Goal: Transaction & Acquisition: Book appointment/travel/reservation

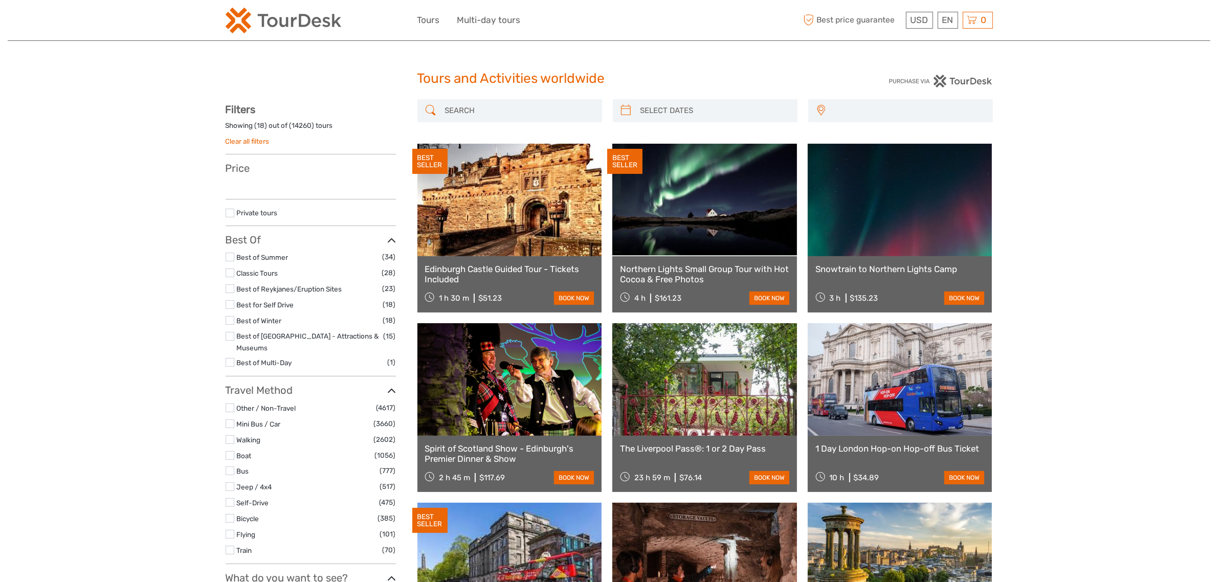
select select
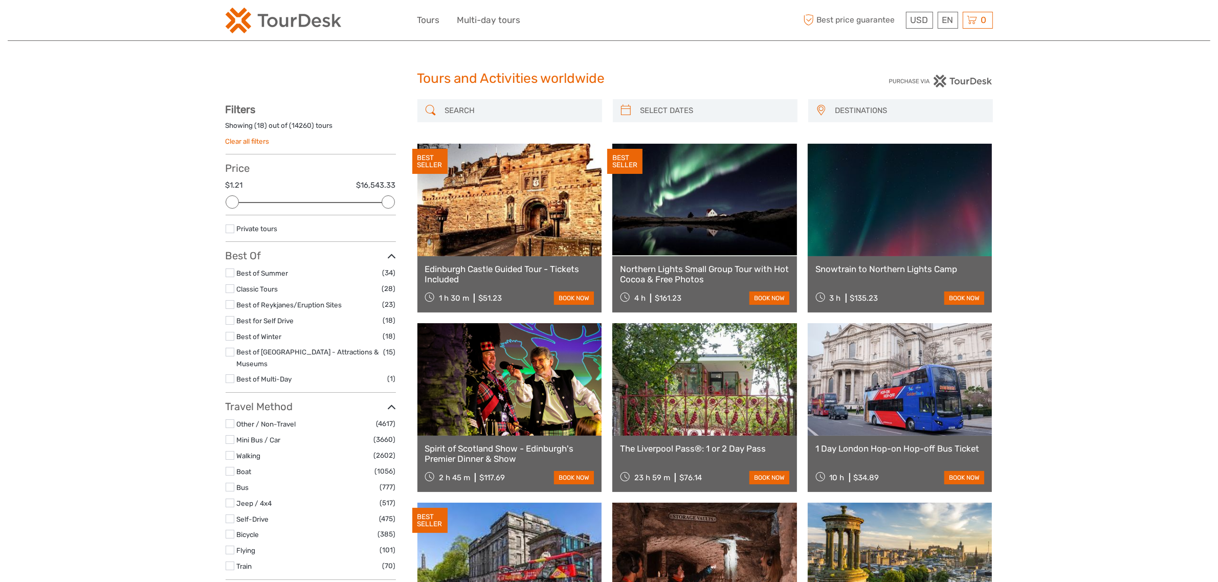
click at [233, 285] on label at bounding box center [230, 288] width 9 height 9
click at [0, 0] on input "checkbox" at bounding box center [0, 0] width 0 height 0
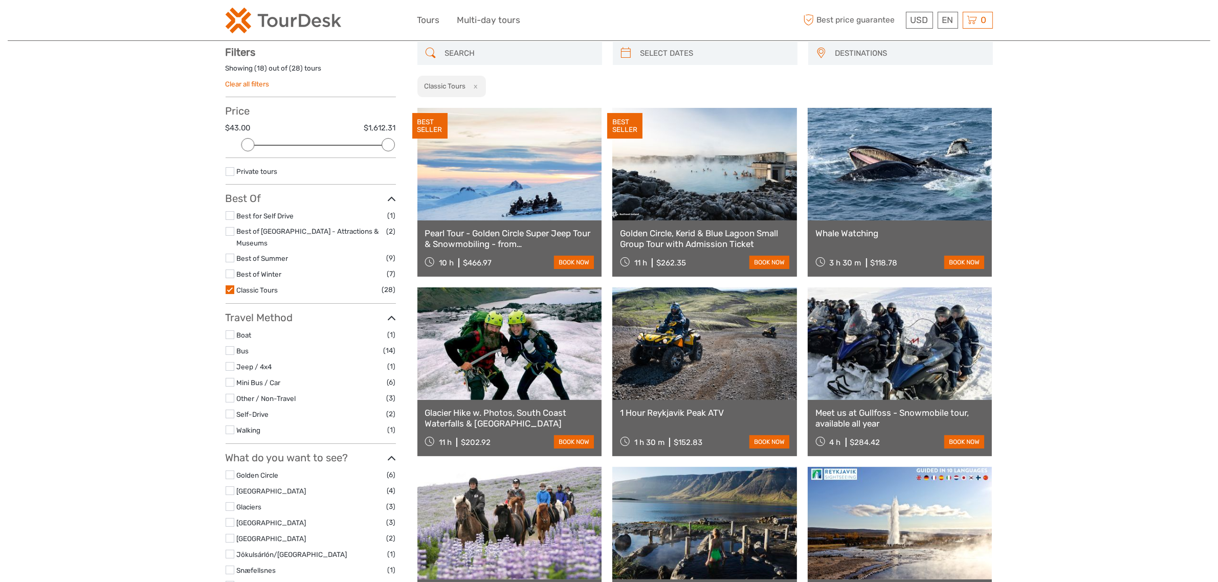
scroll to position [58, 0]
click at [230, 486] on label at bounding box center [230, 490] width 9 height 9
click at [0, 0] on input "checkbox" at bounding box center [0, 0] width 0 height 0
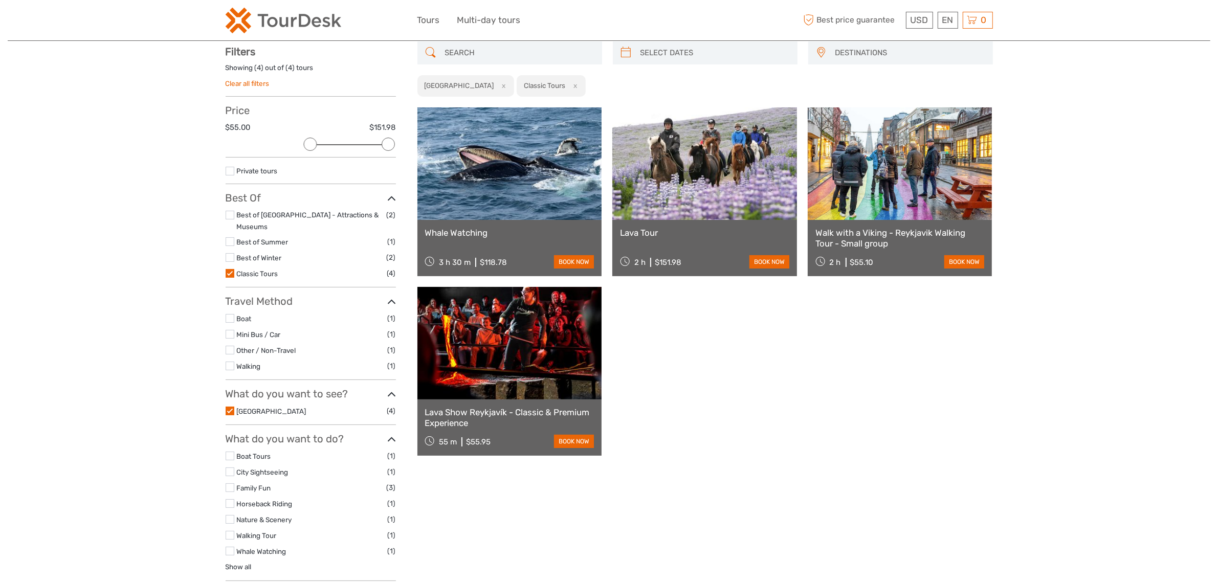
click at [224, 261] on div "Tours and Activities worldwide Tours and Activities worldwide DESTINATIONS Aust…" at bounding box center [609, 361] width 1202 height 838
click at [228, 269] on label at bounding box center [230, 273] width 9 height 9
click at [0, 0] on input "checkbox" at bounding box center [0, 0] width 0 height 0
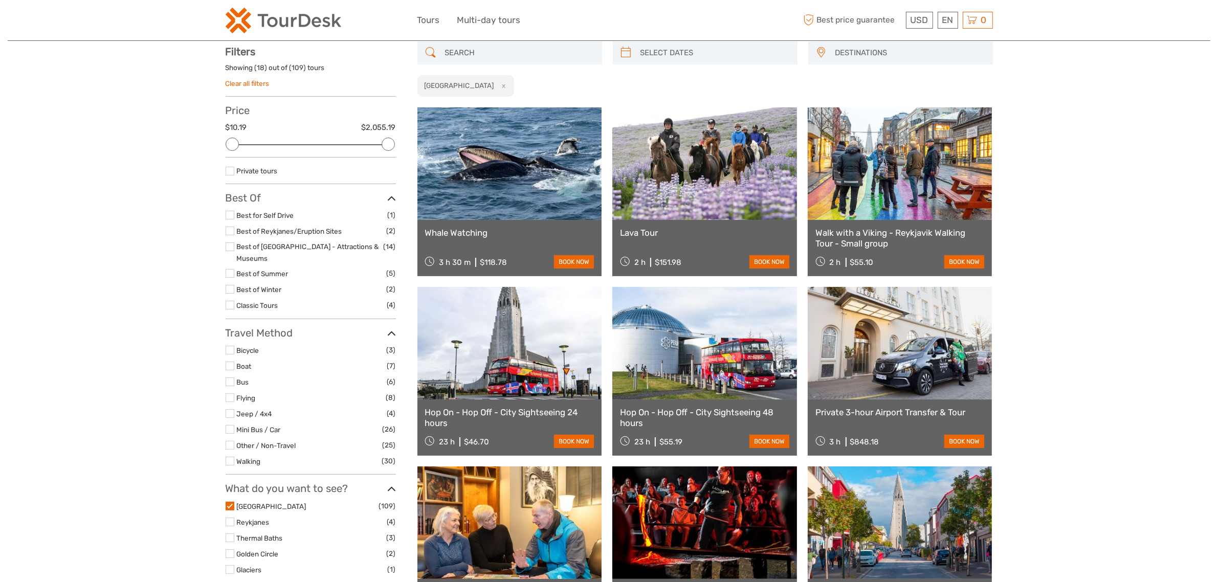
click at [229, 301] on label at bounding box center [230, 305] width 9 height 9
click at [0, 0] on input "checkbox" at bounding box center [0, 0] width 0 height 0
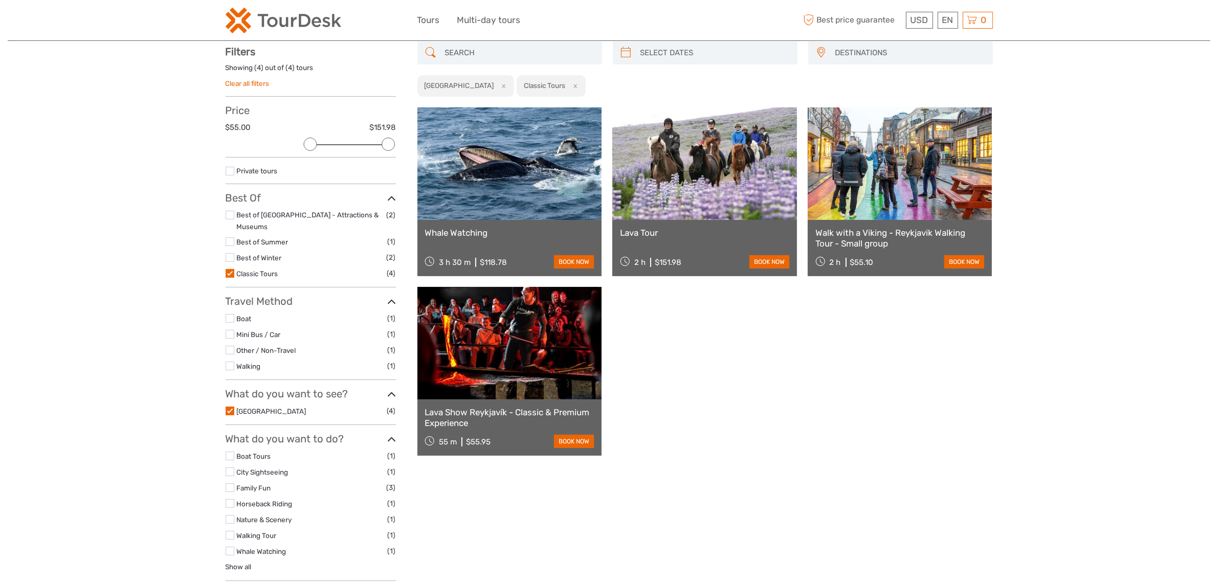
drag, startPoint x: 824, startPoint y: 430, endPoint x: 771, endPoint y: 380, distance: 73.1
click at [825, 430] on div "Whale Watching 3 h 30 m $118.78 book now Lava Tour 2 h $151.98 book now Walk wi…" at bounding box center [704, 281] width 575 height 348
click at [256, 82] on link "Clear all filters" at bounding box center [248, 83] width 44 height 8
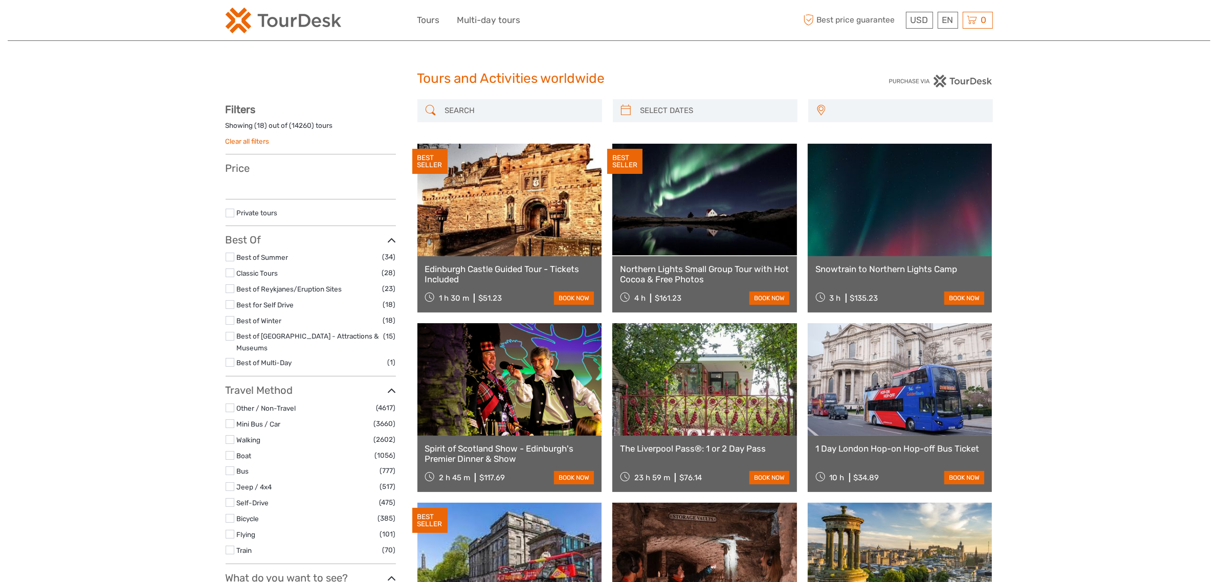
select select
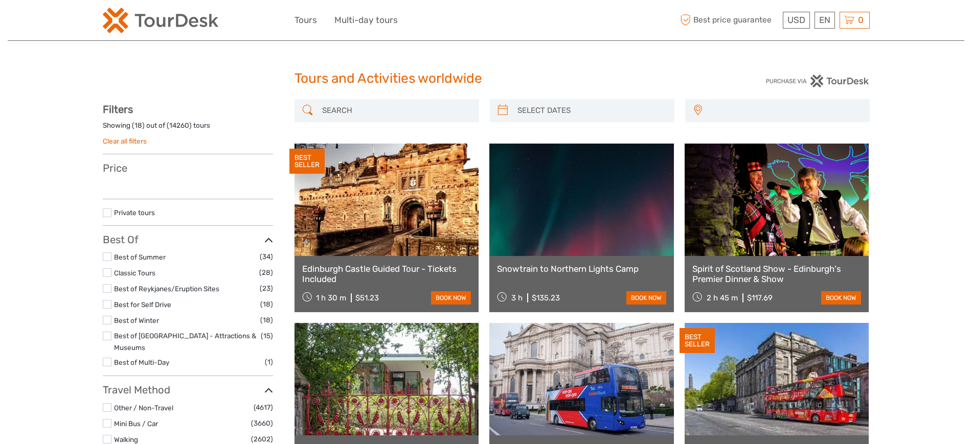
select select
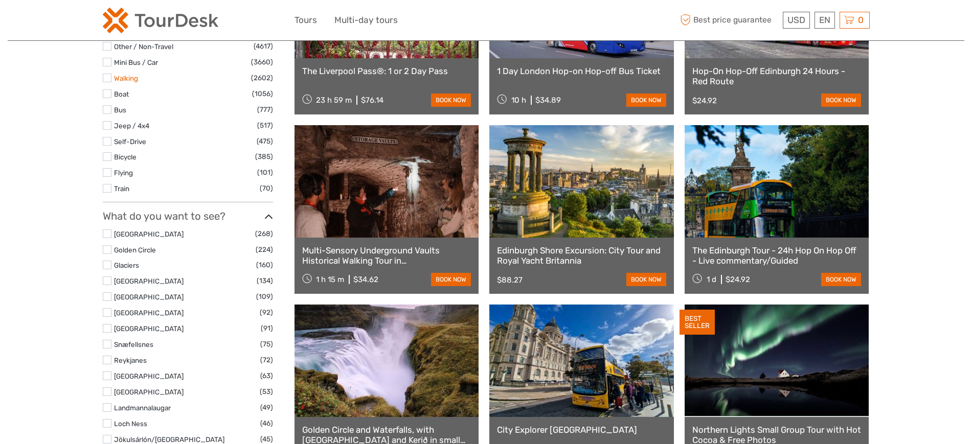
scroll to position [256, 0]
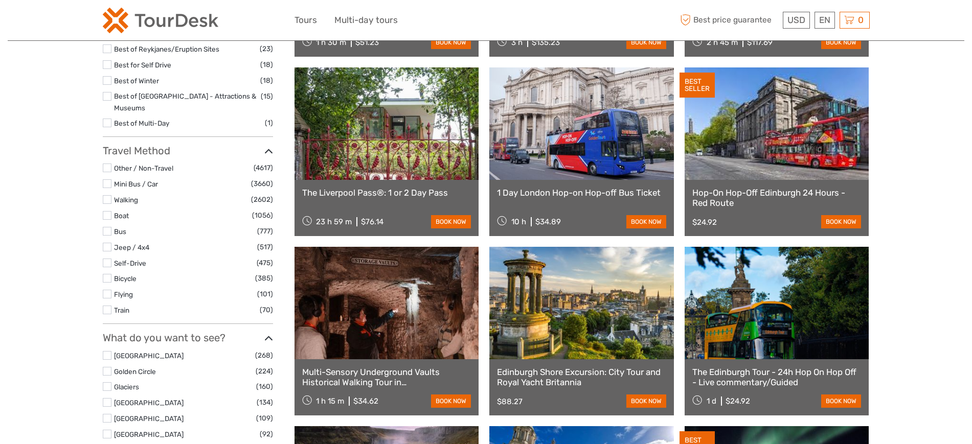
click at [110, 164] on label at bounding box center [107, 168] width 9 height 9
click at [0, 0] on input "checkbox" at bounding box center [0, 0] width 0 height 0
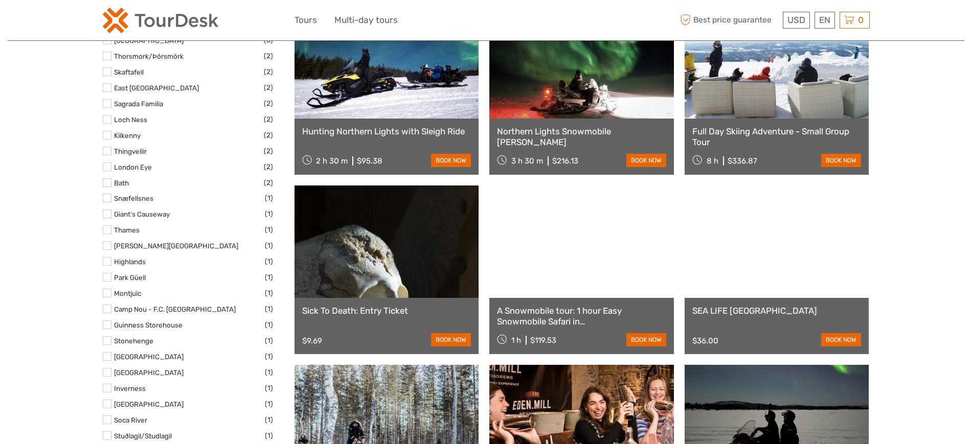
scroll to position [1081, 0]
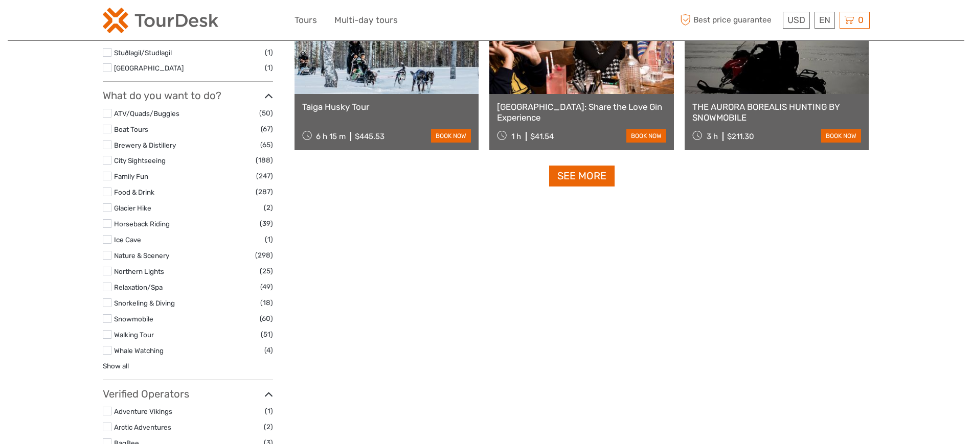
click at [108, 125] on label at bounding box center [107, 129] width 9 height 9
click at [0, 0] on input "checkbox" at bounding box center [0, 0] width 0 height 0
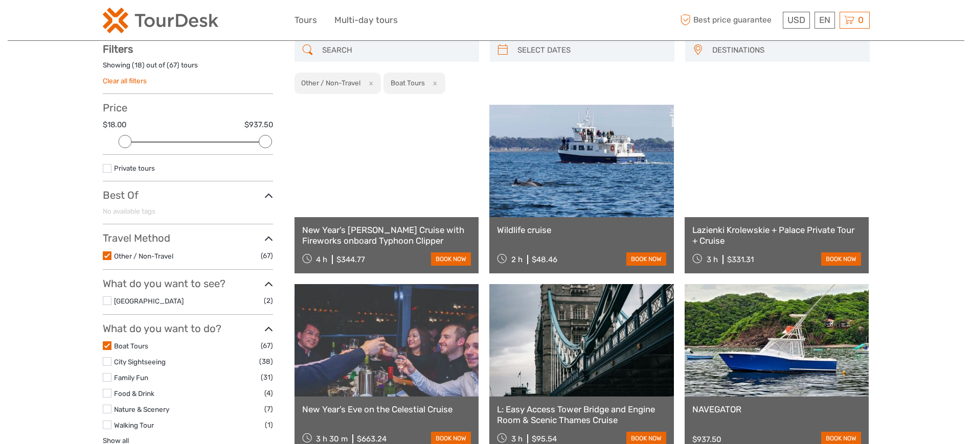
scroll to position [58, 0]
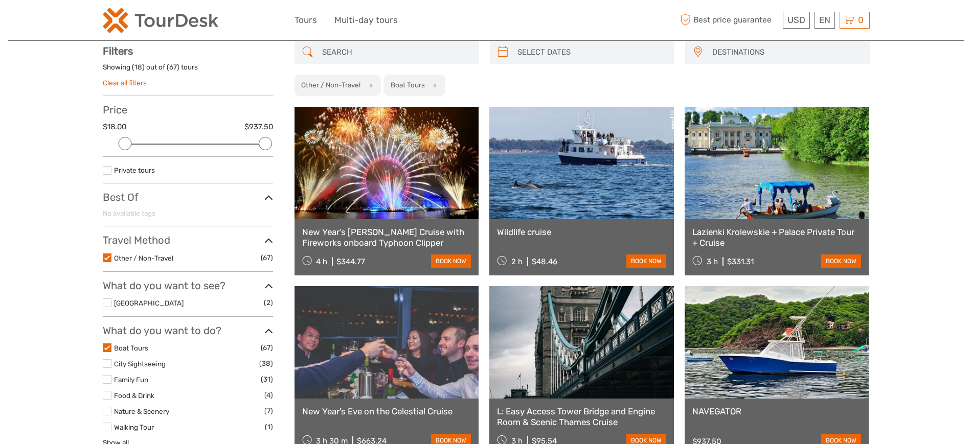
click at [105, 346] on label at bounding box center [107, 348] width 9 height 9
click at [0, 0] on input "checkbox" at bounding box center [0, 0] width 0 height 0
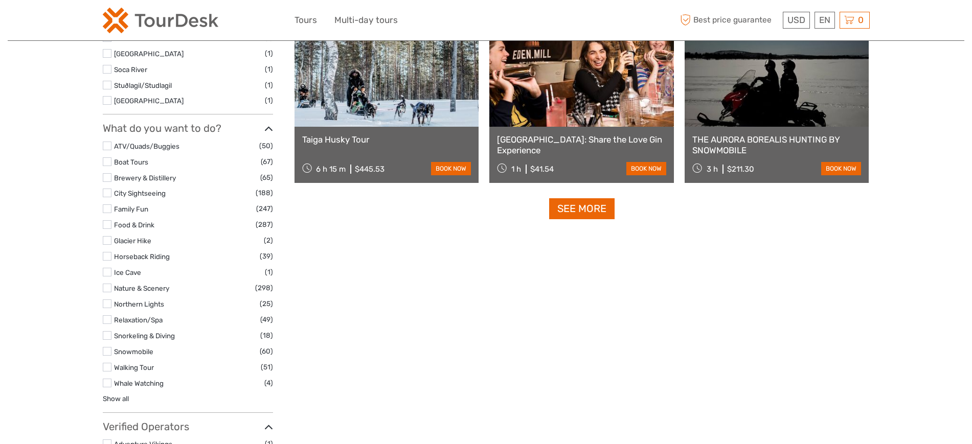
scroll to position [1081, 0]
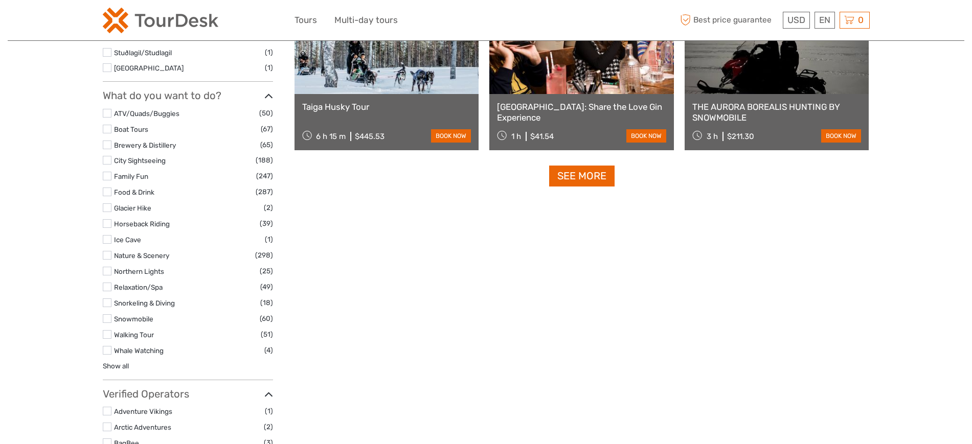
click at [430, 86] on link at bounding box center [387, 38] width 185 height 113
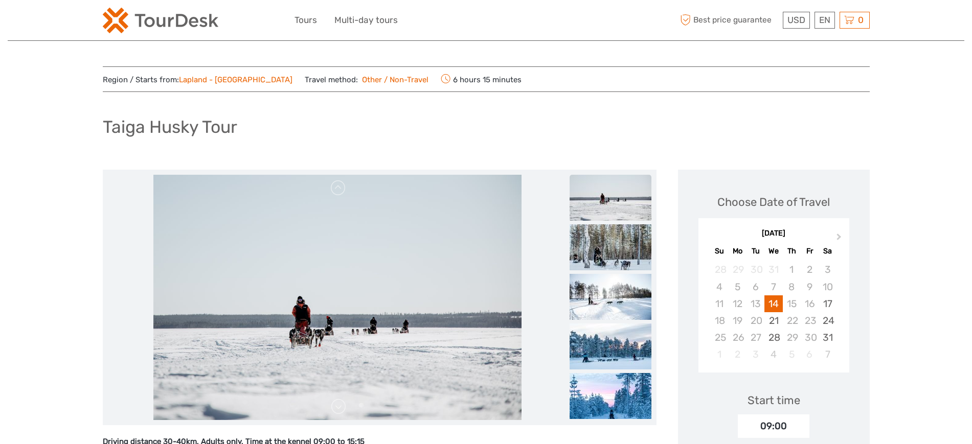
click at [234, 79] on link "Lapland - Rovaniemi" at bounding box center [236, 79] width 114 height 9
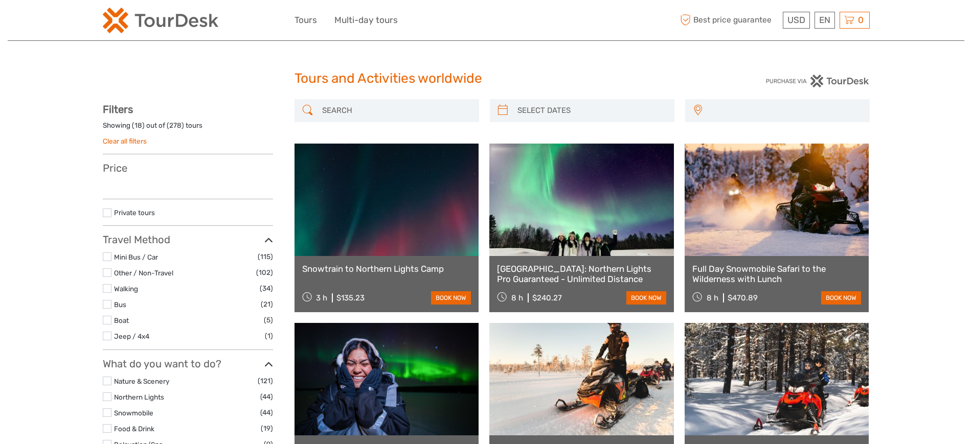
select select
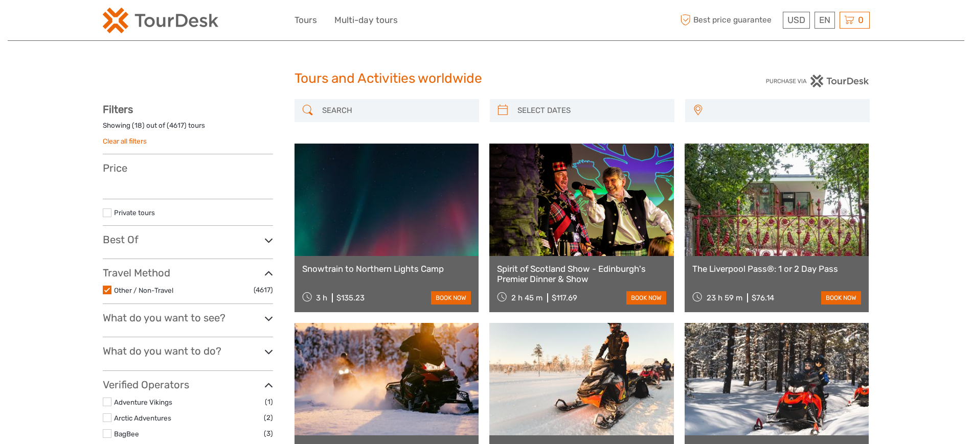
select select
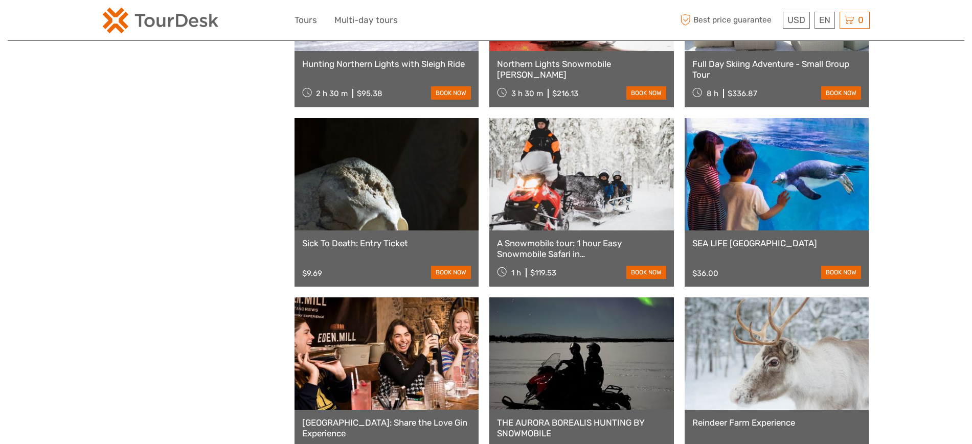
scroll to position [749, 0]
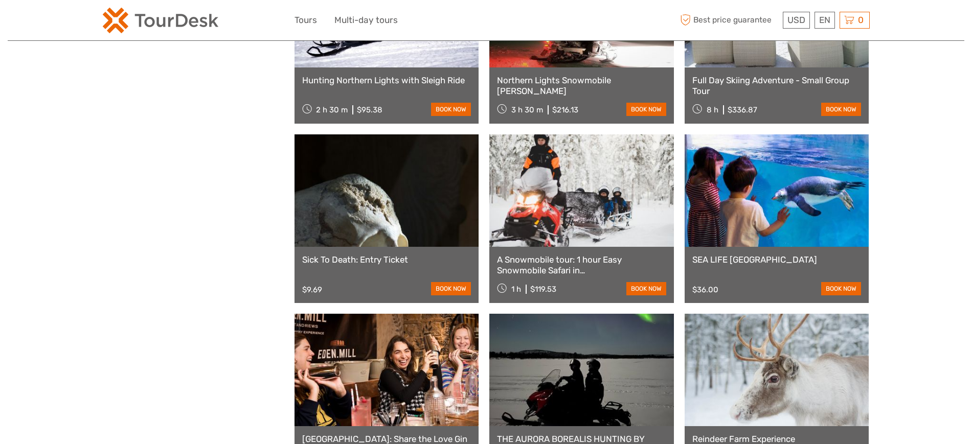
drag, startPoint x: 945, startPoint y: 82, endPoint x: 936, endPoint y: 85, distance: 8.6
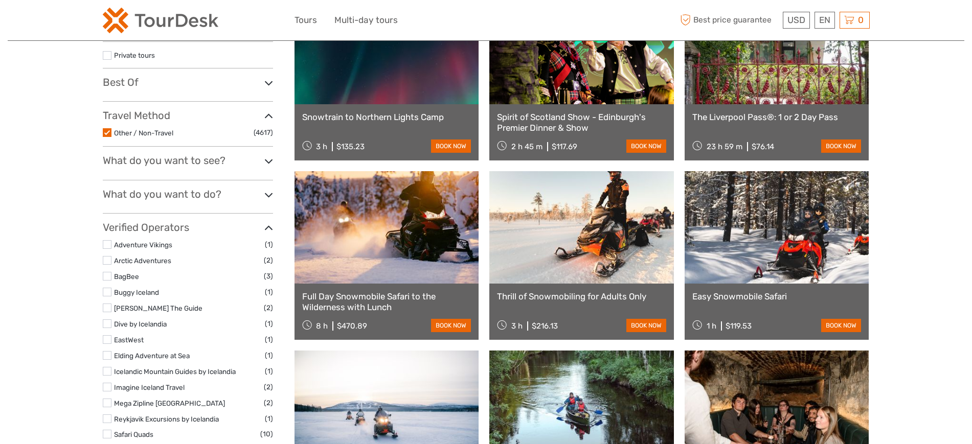
scroll to position [0, 0]
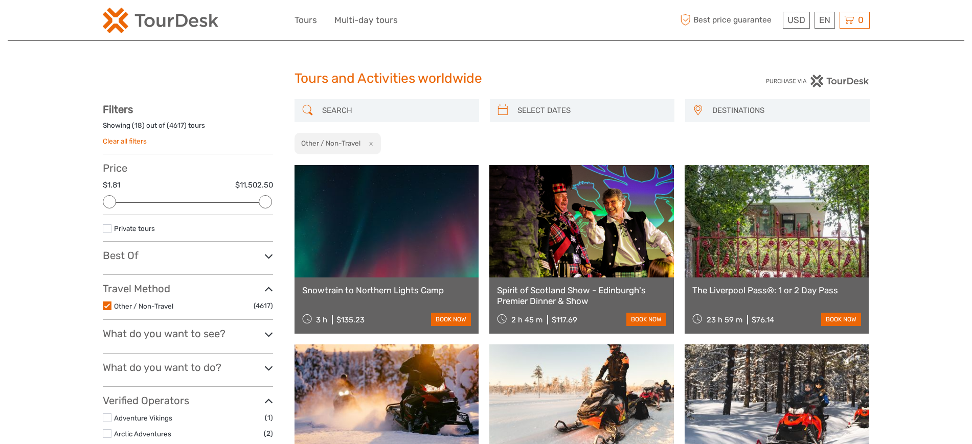
click at [125, 145] on div "Showing ( 18 ) out of ( 4617 ) tours Clear all filters" at bounding box center [188, 138] width 170 height 34
click at [139, 143] on link "Clear all filters" at bounding box center [125, 141] width 44 height 8
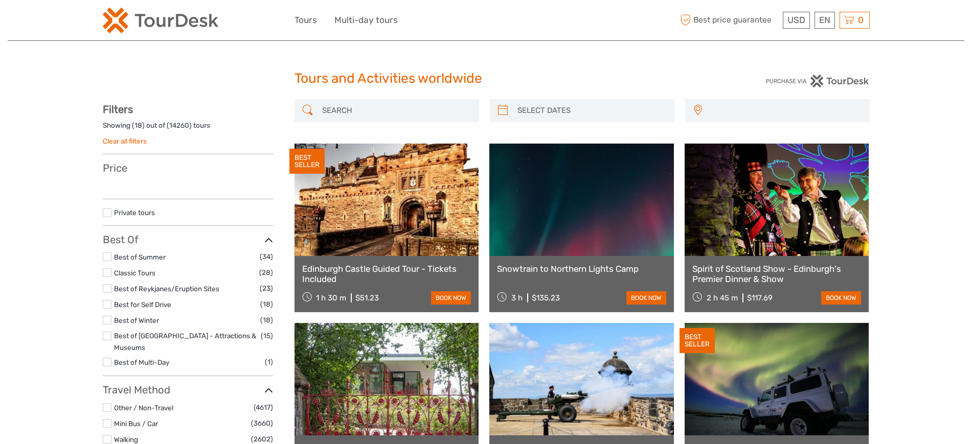
drag, startPoint x: 0, startPoint y: 0, endPoint x: 51, endPoint y: 178, distance: 185.2
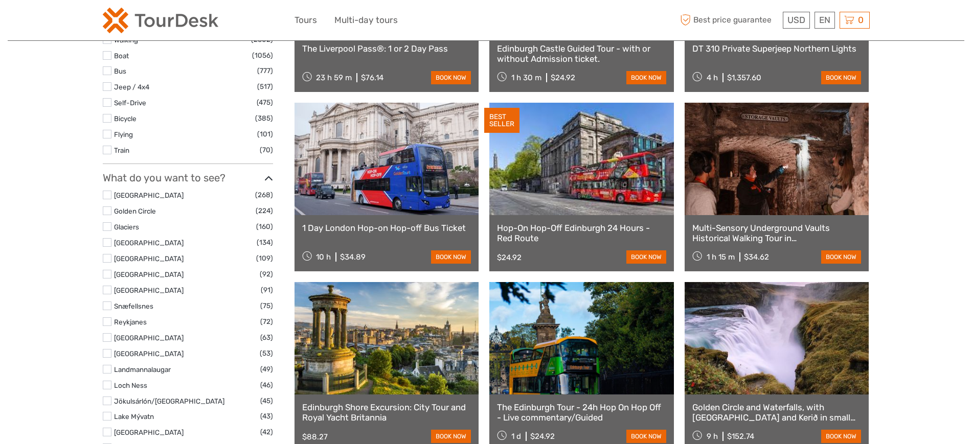
select select
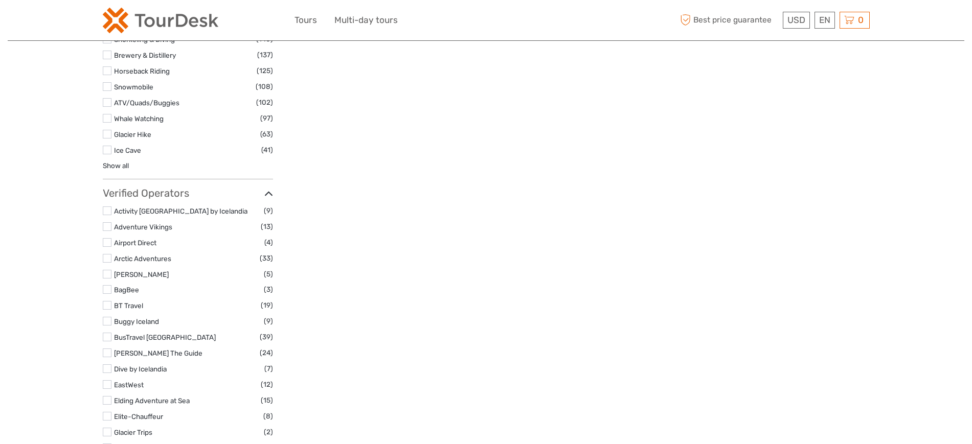
scroll to position [2573, 0]
click at [120, 162] on link "Show all" at bounding box center [116, 166] width 26 height 8
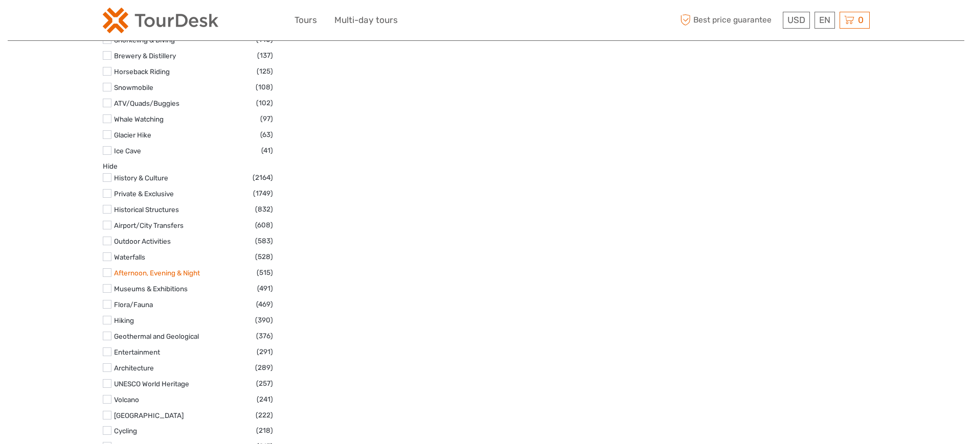
click at [186, 269] on link "Afternoon, Evening & Night" at bounding box center [157, 273] width 86 height 8
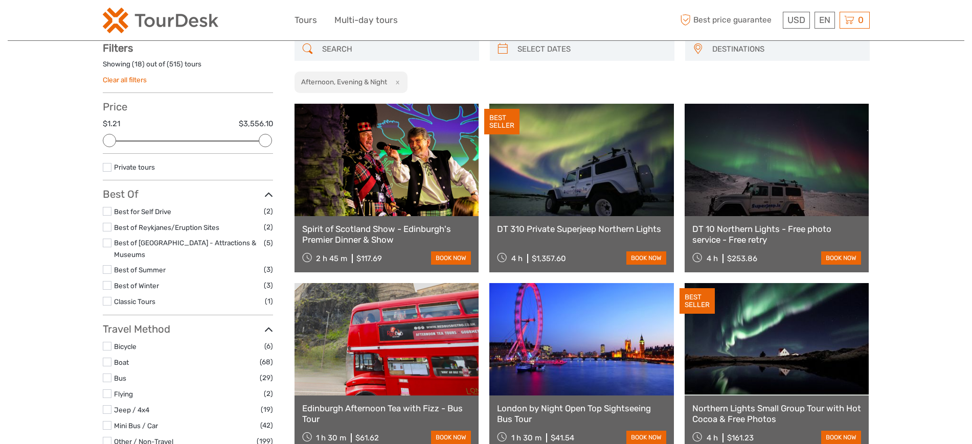
scroll to position [58, 0]
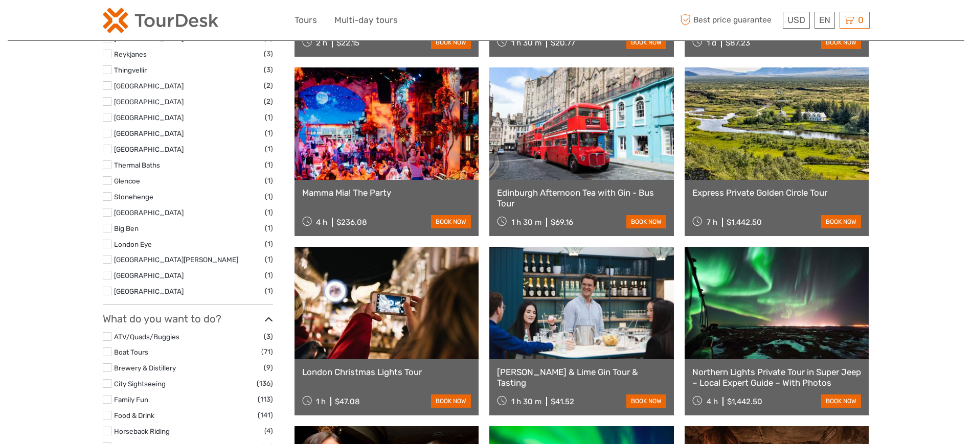
scroll to position [2347, 0]
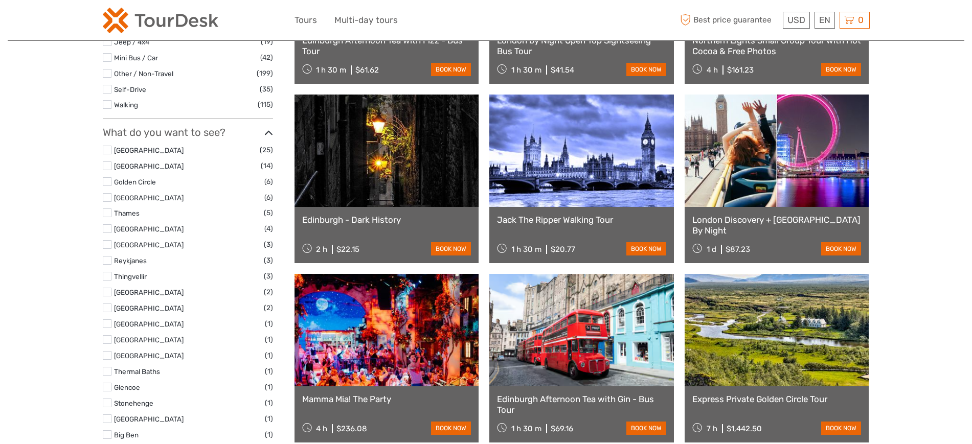
scroll to position [0, 0]
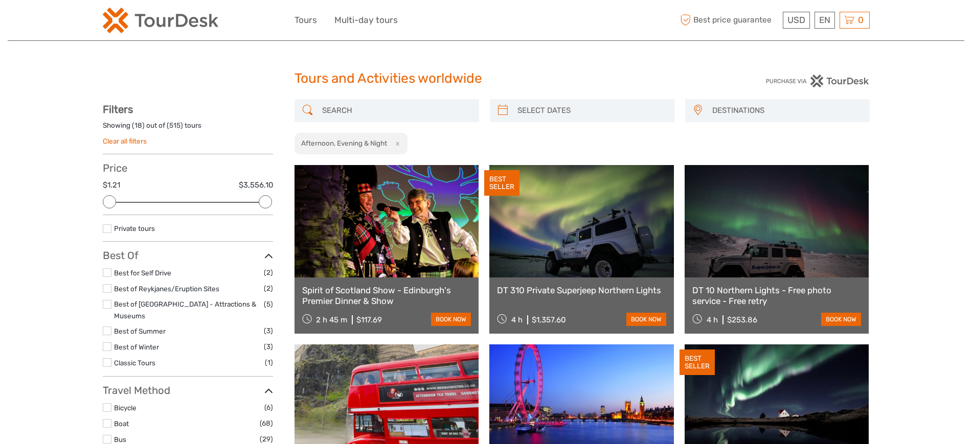
click at [128, 136] on div "Showing ( 18 ) out of ( 515 ) tours" at bounding box center [188, 129] width 170 height 16
click at [130, 142] on link "Clear all filters" at bounding box center [125, 141] width 44 height 8
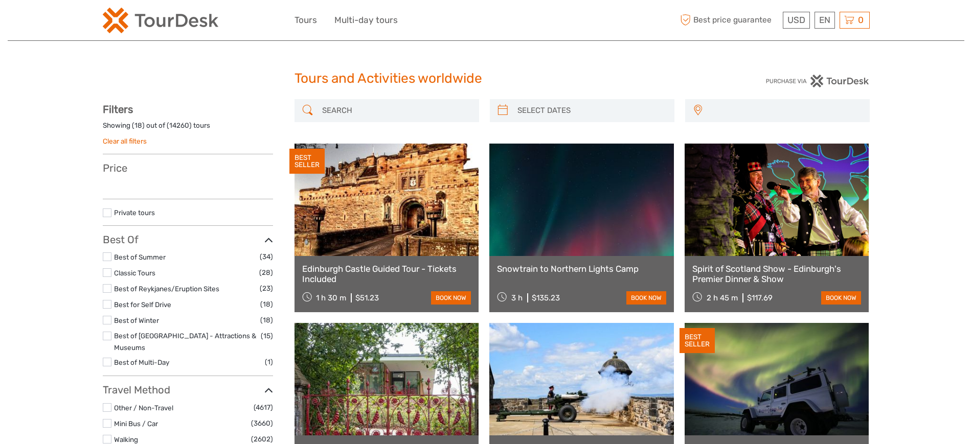
select select
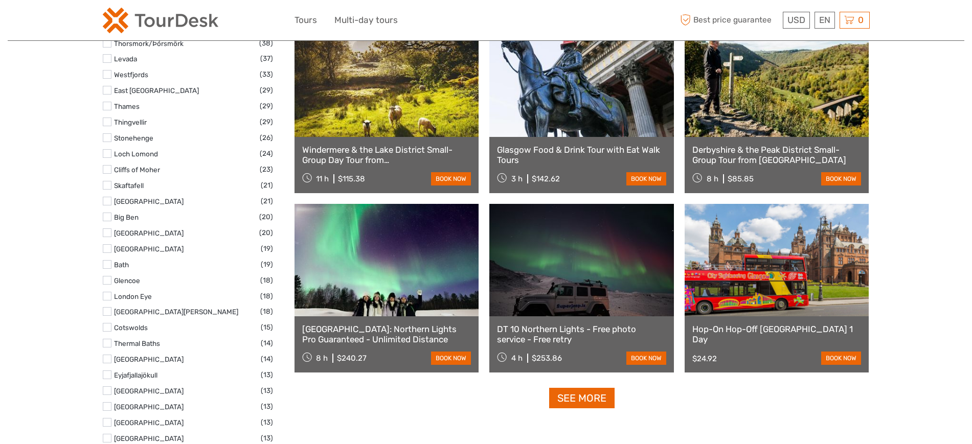
scroll to position [2008, 0]
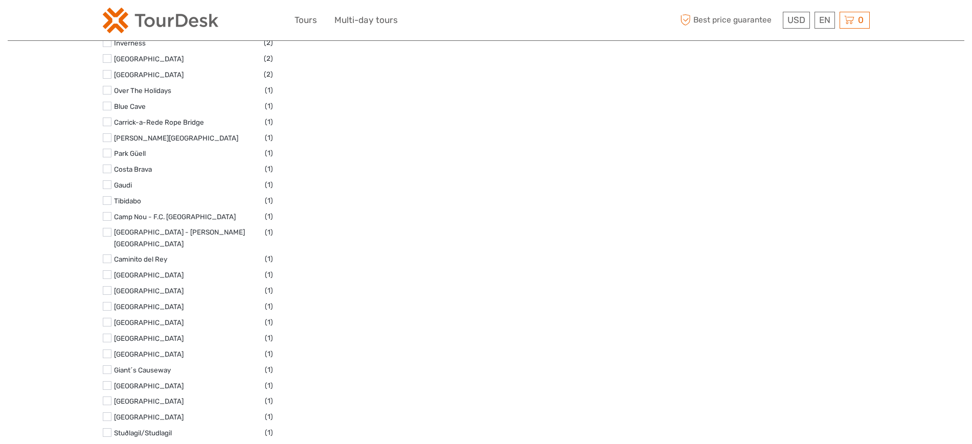
click at [103, 228] on label at bounding box center [107, 232] width 9 height 9
click at [0, 0] on input "checkbox" at bounding box center [0, 0] width 0 height 0
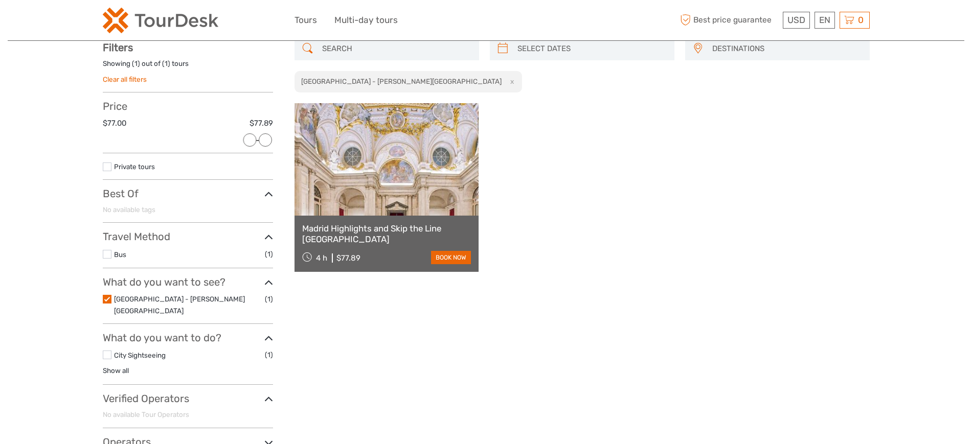
scroll to position [58, 0]
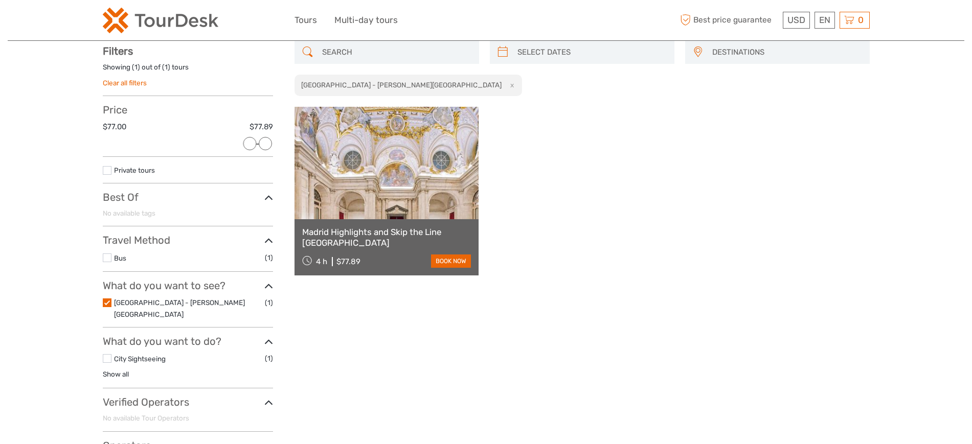
click at [818, 175] on div "Madrid Highlights and Skip the Line Royal Palace 4 h $77.89 book now" at bounding box center [582, 191] width 575 height 169
click at [50, 185] on div "Tours and Activities worldwide Tours and Activities worldwide DESTINATIONS Aust…" at bounding box center [486, 248] width 957 height 613
click at [106, 301] on label at bounding box center [107, 303] width 9 height 9
click at [0, 0] on input "checkbox" at bounding box center [0, 0] width 0 height 0
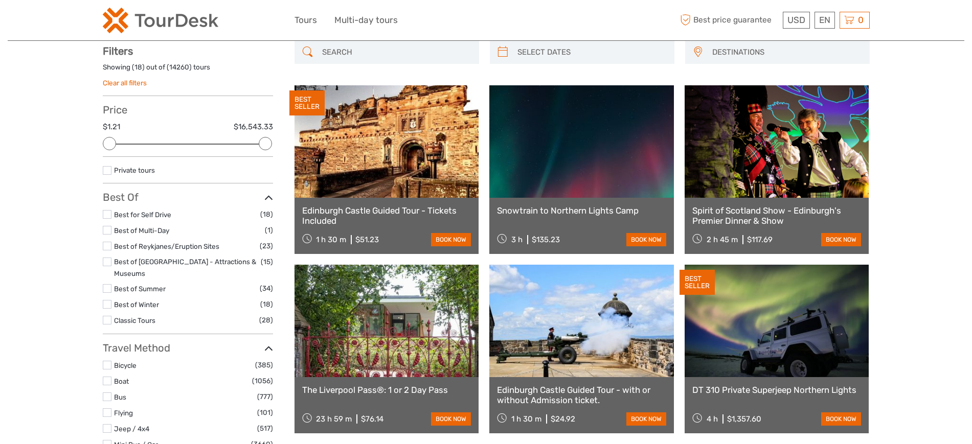
click at [377, 56] on input "search" at bounding box center [396, 52] width 156 height 18
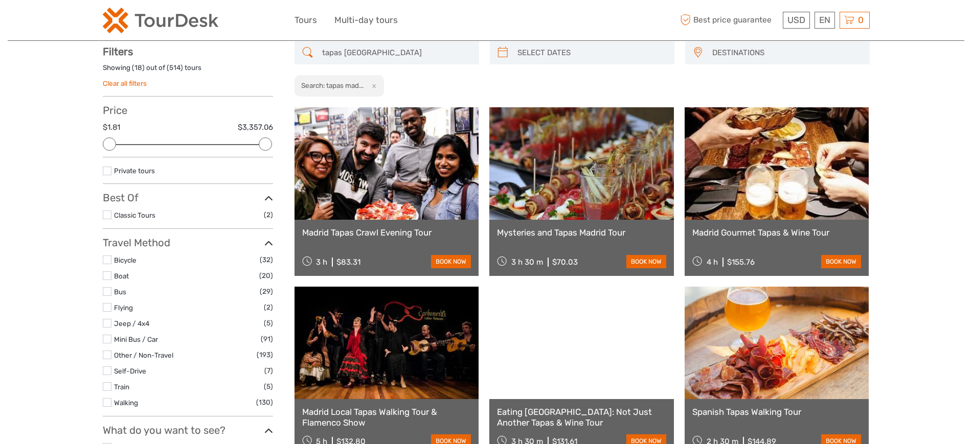
scroll to position [58, 0]
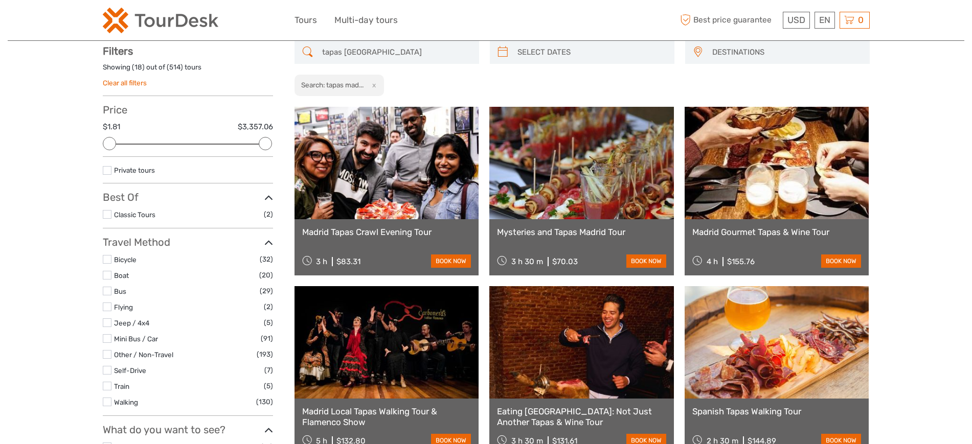
type input "tapas madrid"
click at [599, 187] on link at bounding box center [581, 163] width 185 height 113
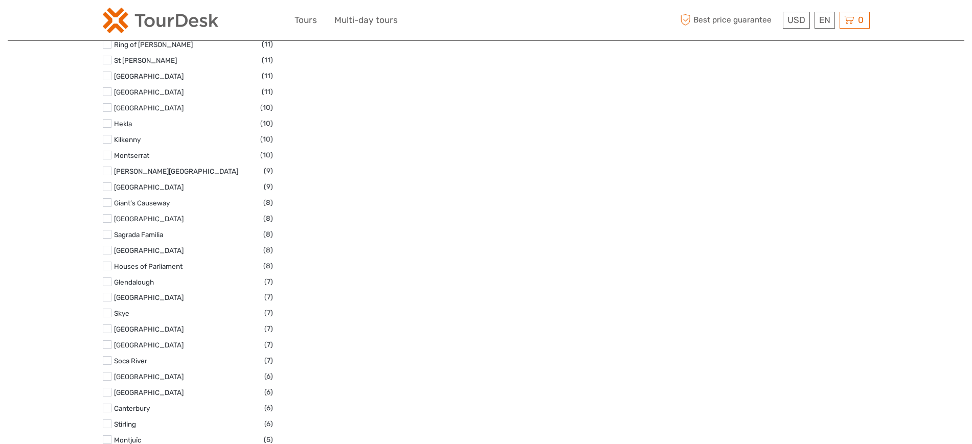
scroll to position [1344, 0]
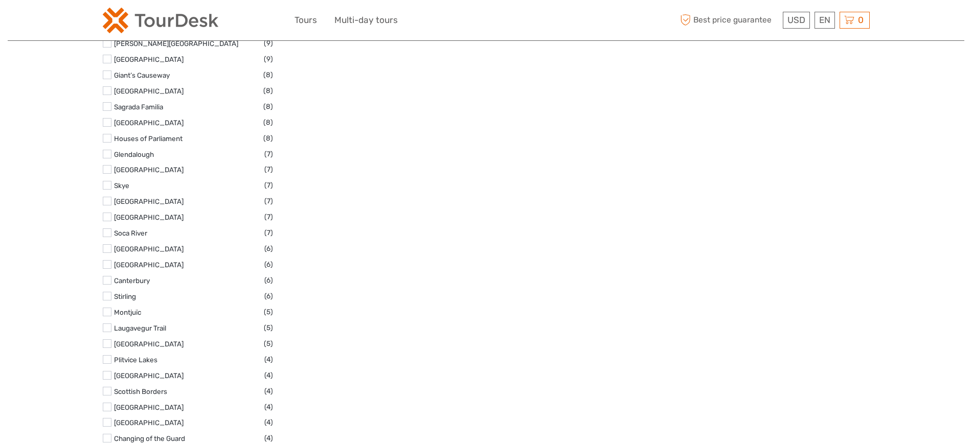
select select
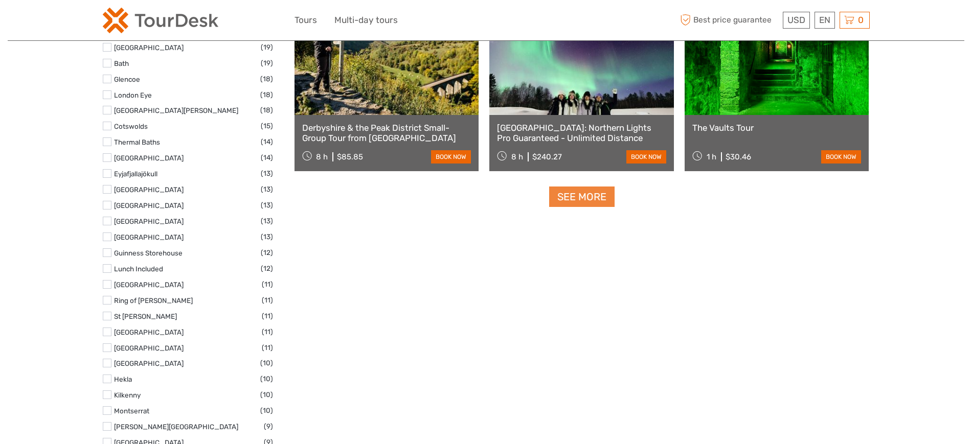
scroll to position [0, 0]
click at [572, 194] on link "See more" at bounding box center [581, 197] width 65 height 21
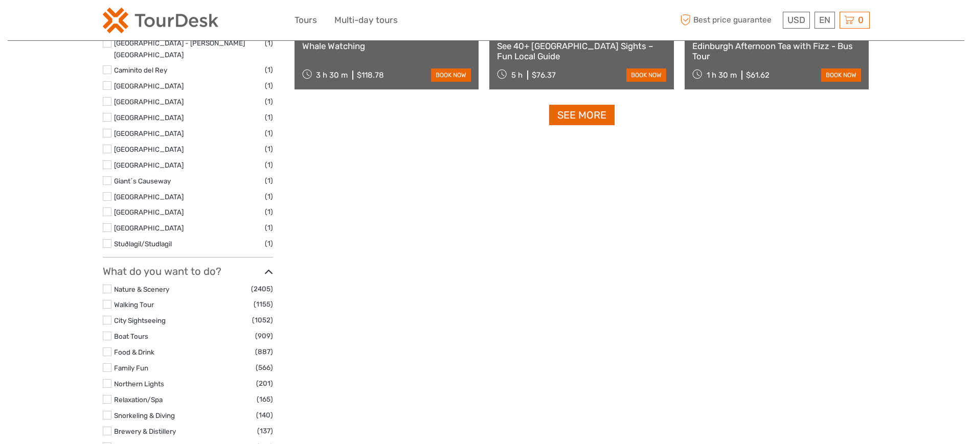
scroll to position [1934, 0]
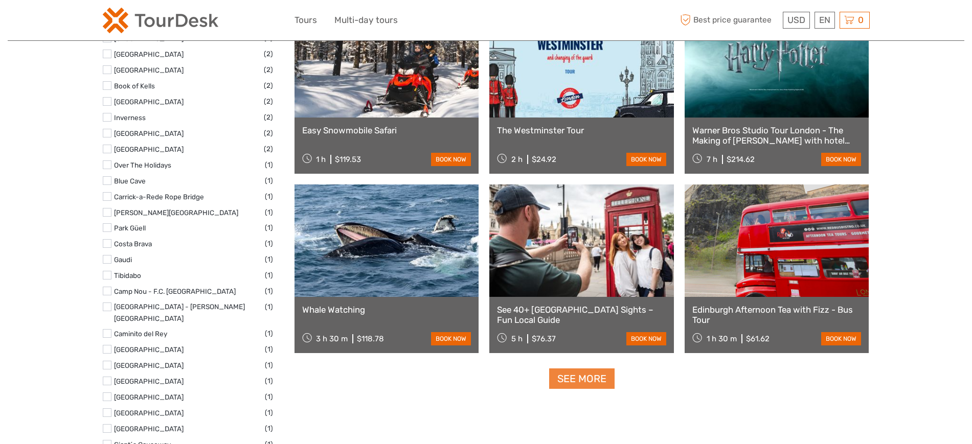
click at [607, 383] on link "See more" at bounding box center [581, 379] width 65 height 21
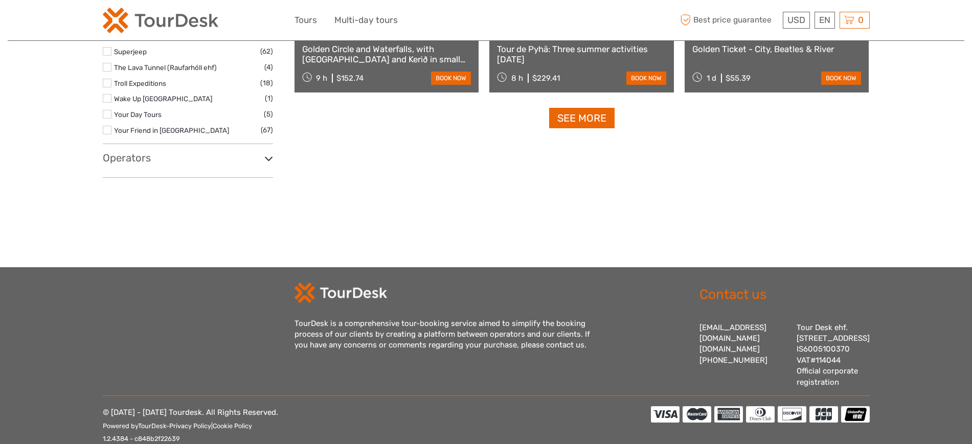
scroll to position [3285, 0]
